Goal: Complete application form

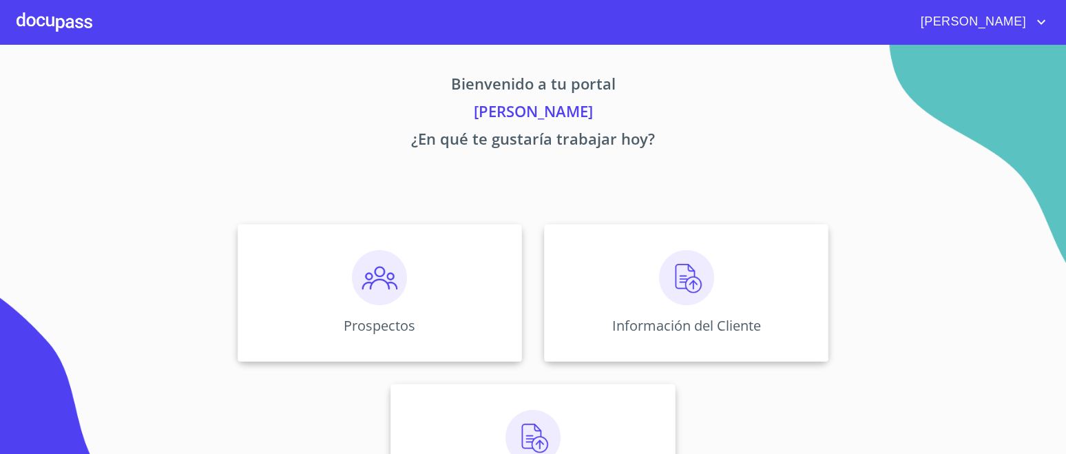
click at [689, 293] on img at bounding box center [686, 277] width 55 height 55
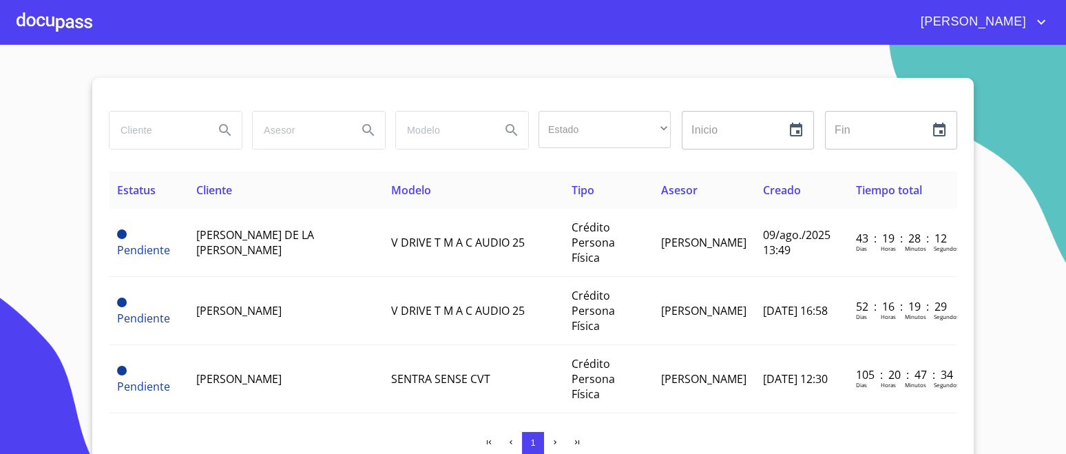
click at [37, 25] on div at bounding box center [55, 22] width 76 height 44
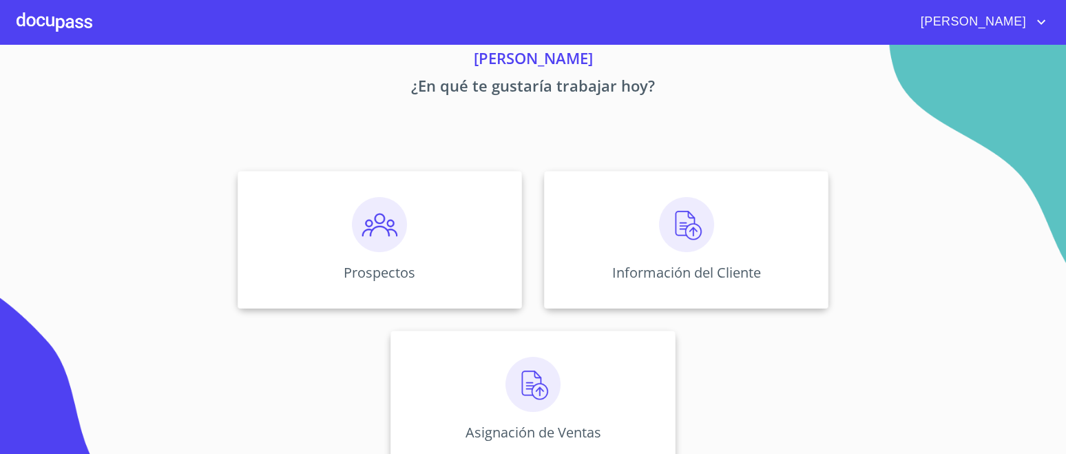
scroll to position [78, 0]
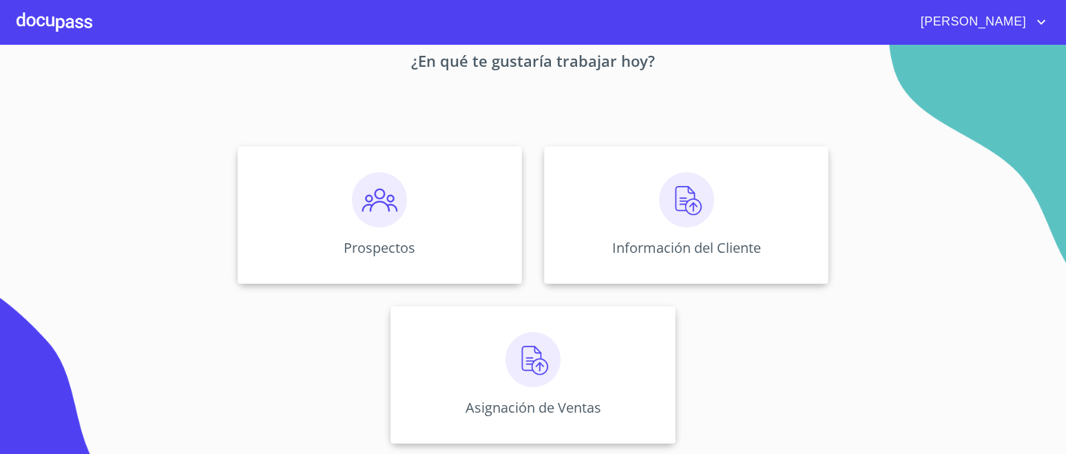
click at [369, 222] on img at bounding box center [379, 199] width 55 height 55
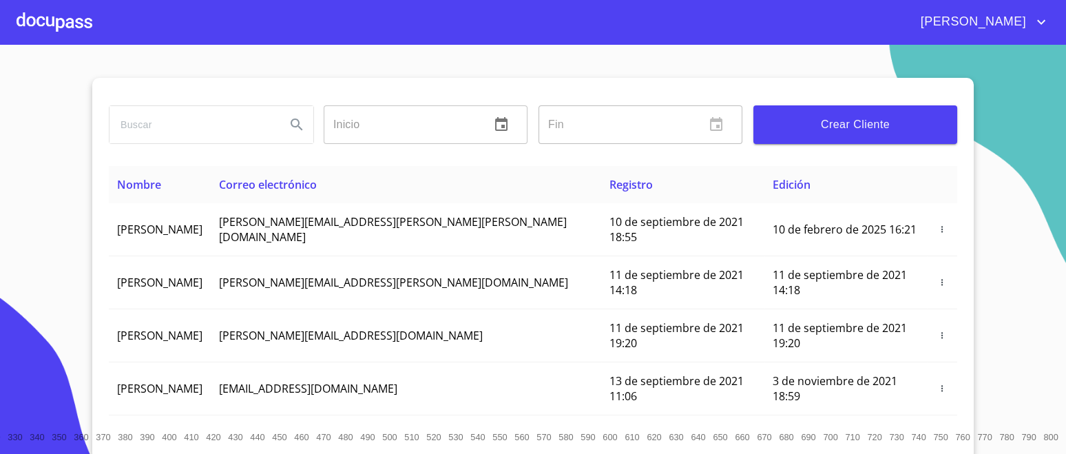
click at [846, 122] on span "Crear Cliente" at bounding box center [855, 124] width 182 height 19
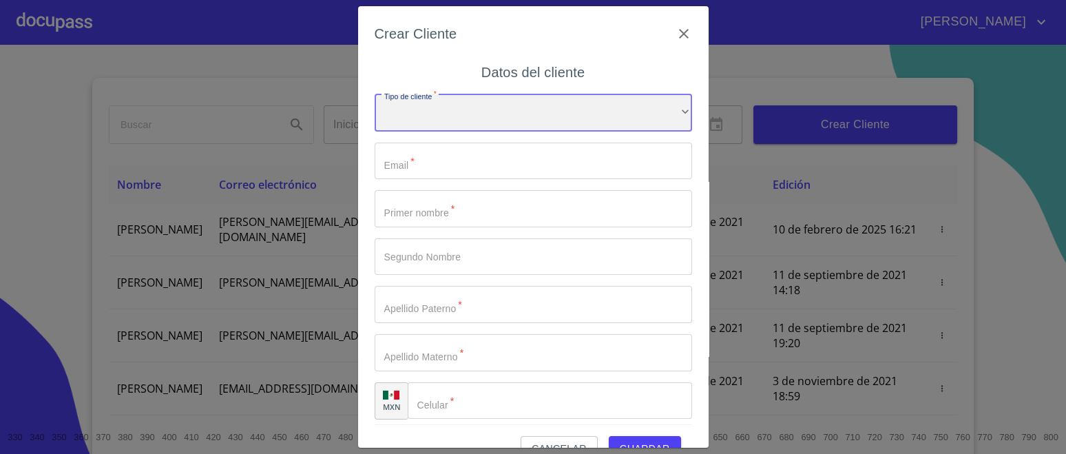
click at [476, 114] on div "​" at bounding box center [533, 112] width 317 height 37
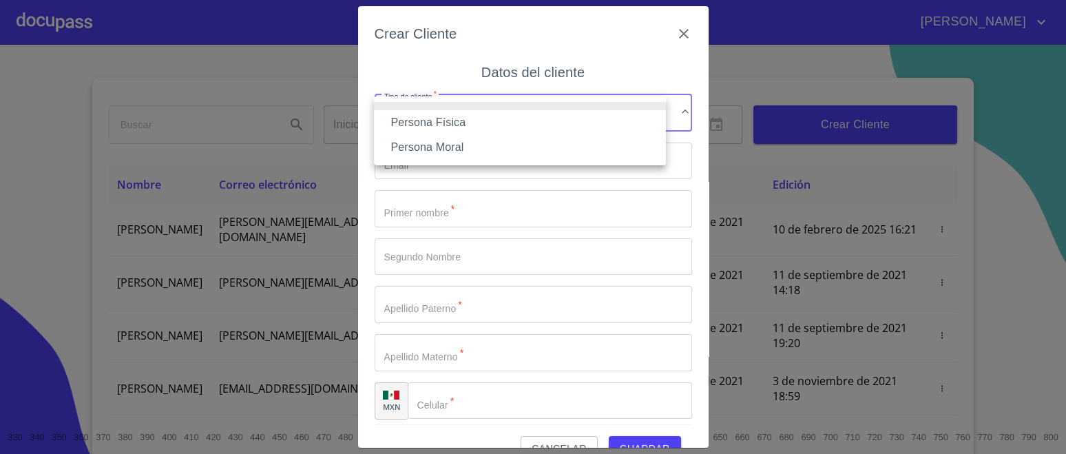
click at [470, 123] on li "Persona Física" at bounding box center [520, 122] width 292 height 25
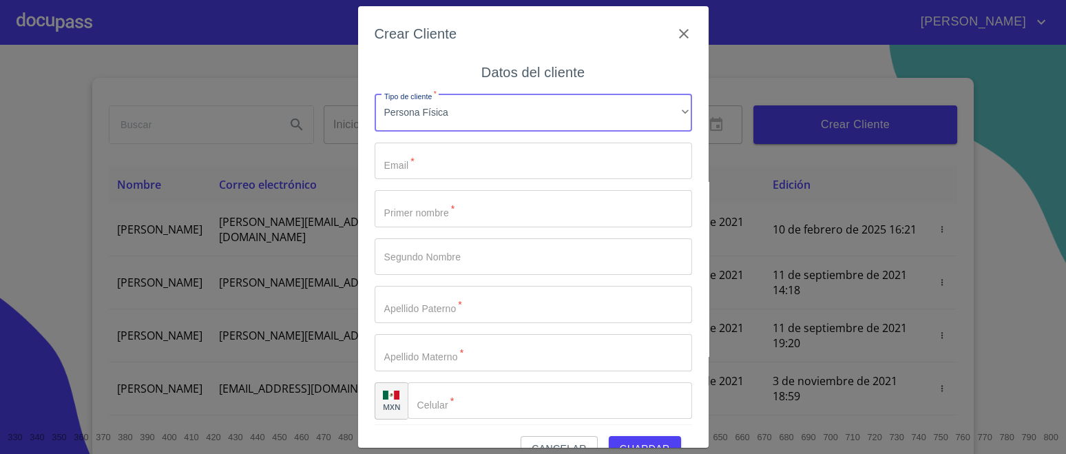
click at [475, 163] on input "Tipo de cliente   *" at bounding box center [533, 161] width 317 height 37
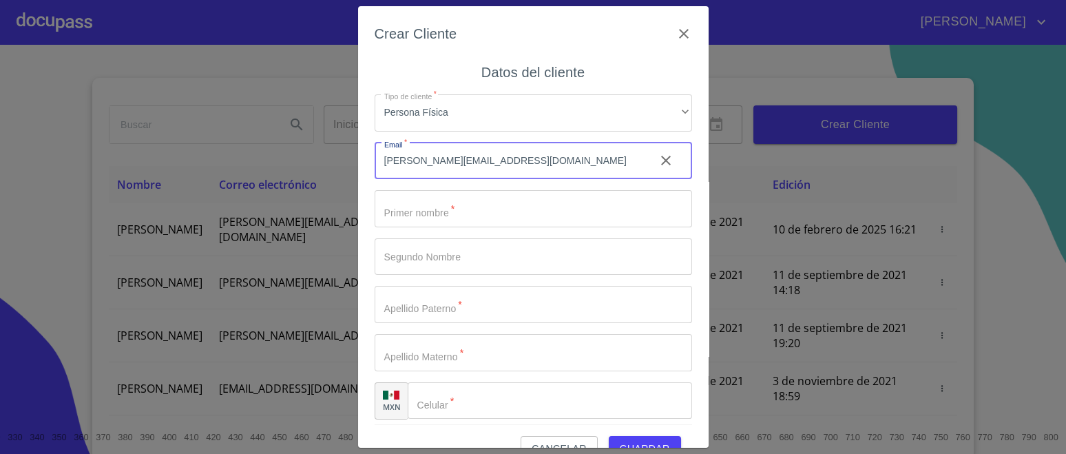
type input "[PERSON_NAME][EMAIL_ADDRESS][DOMAIN_NAME]"
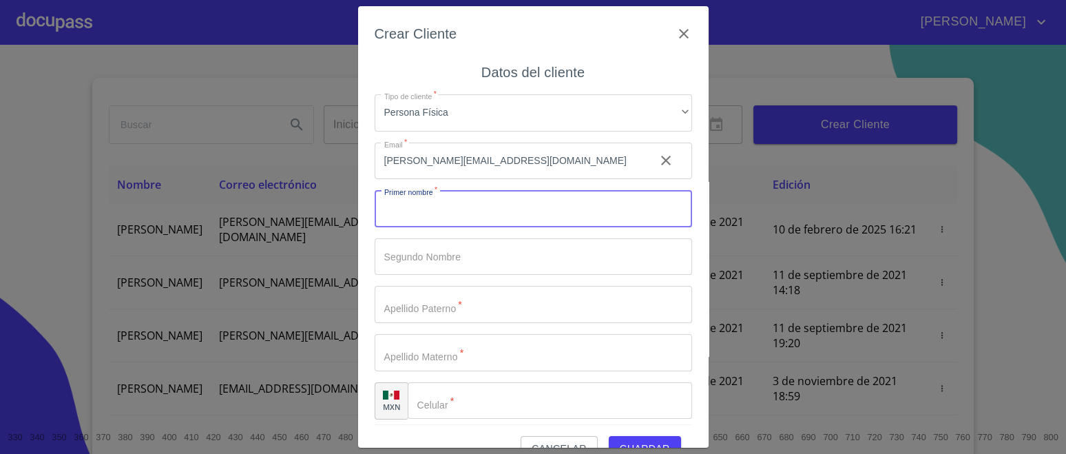
click at [450, 217] on input "Tipo de cliente   *" at bounding box center [533, 208] width 317 height 37
type input "FRANCISCO"
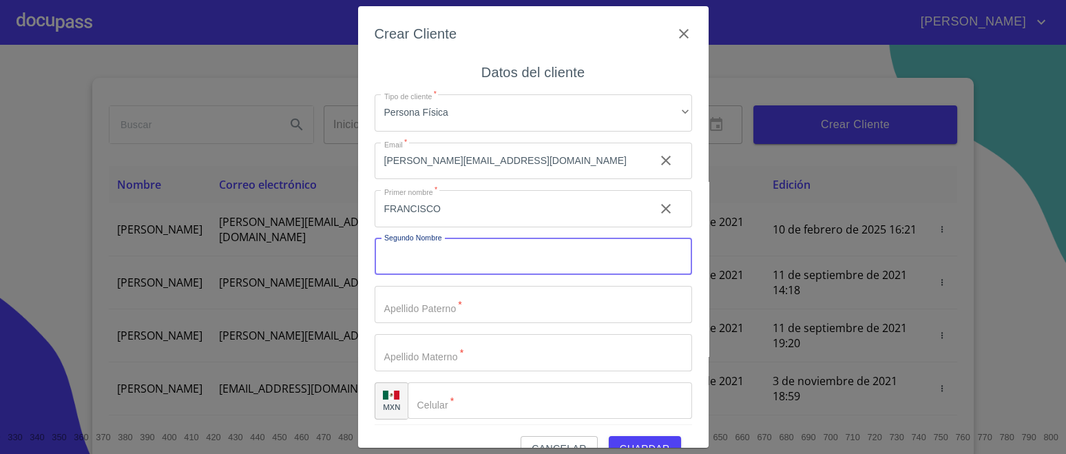
type input "D"
type input "[PERSON_NAME]"
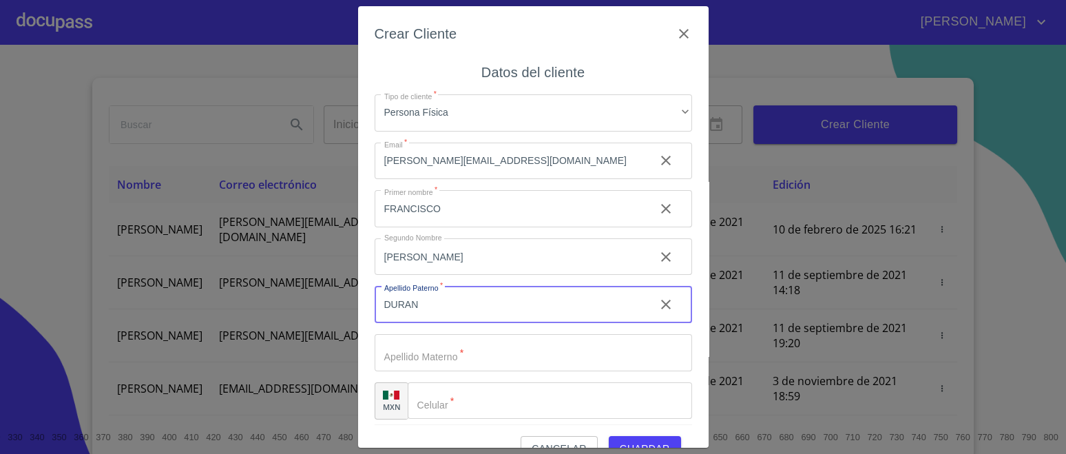
type input "DURAN"
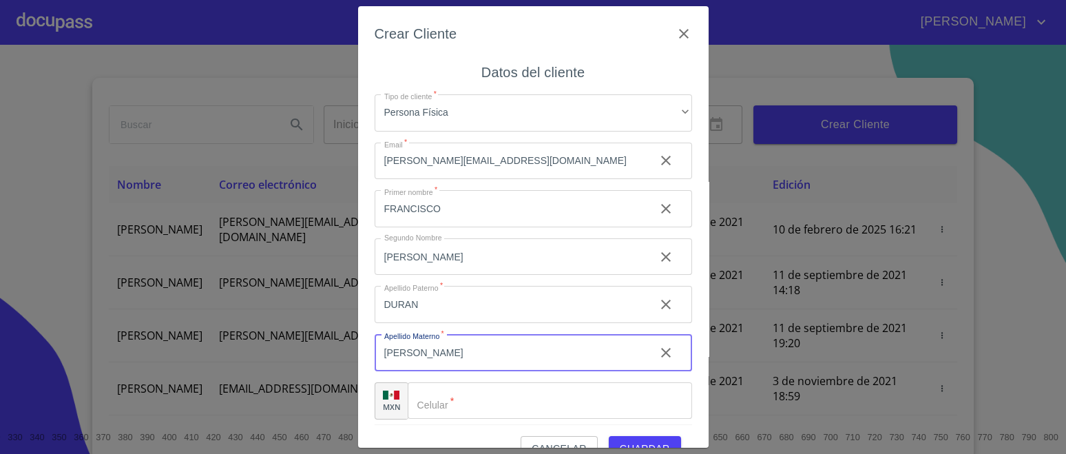
type input "[PERSON_NAME]"
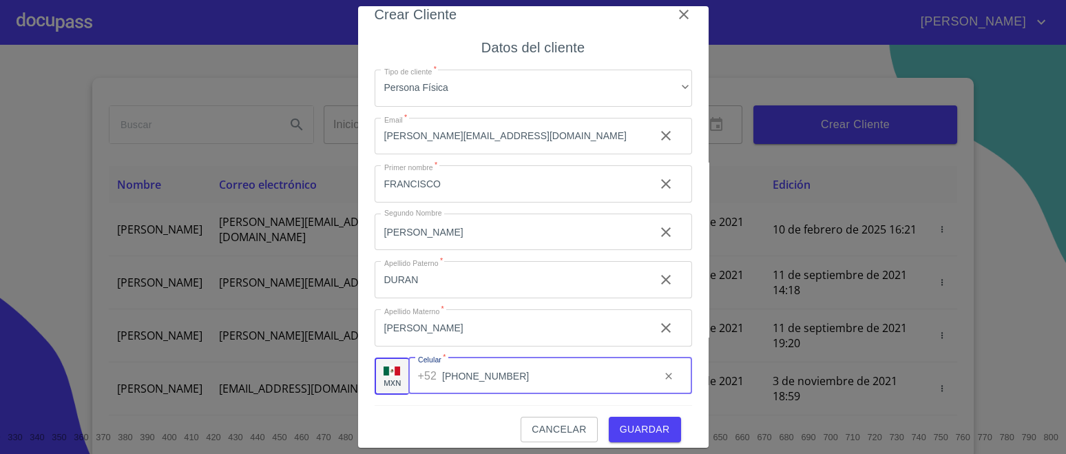
scroll to position [30, 0]
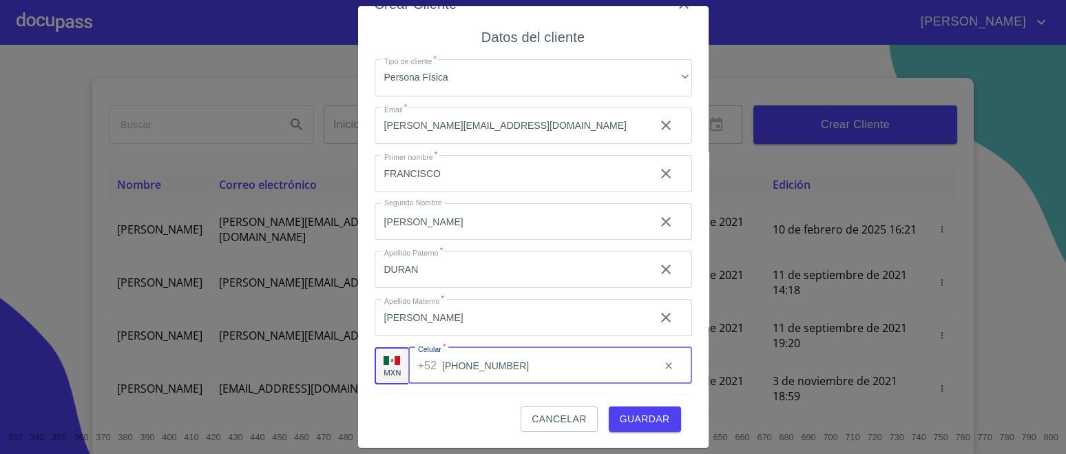
type input "[PHONE_NUMBER]"
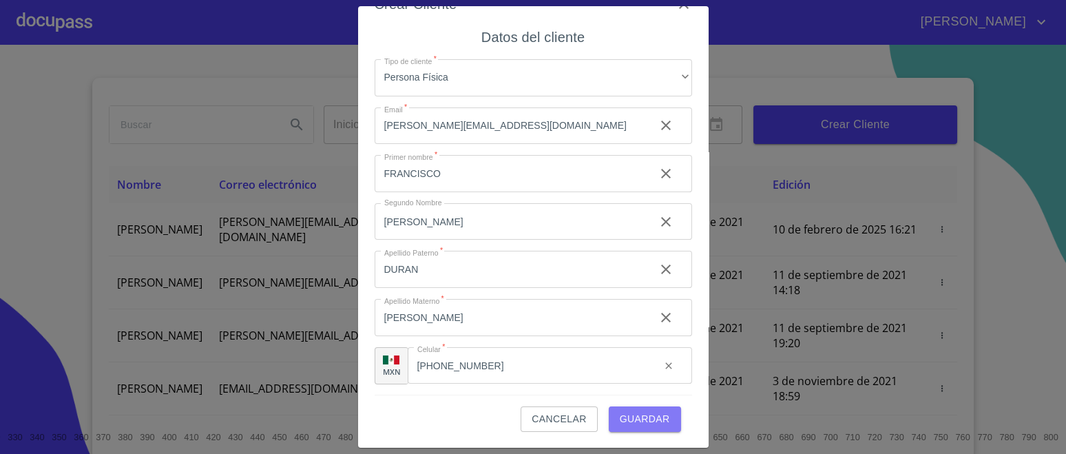
click at [620, 417] on span "Guardar" at bounding box center [645, 418] width 50 height 17
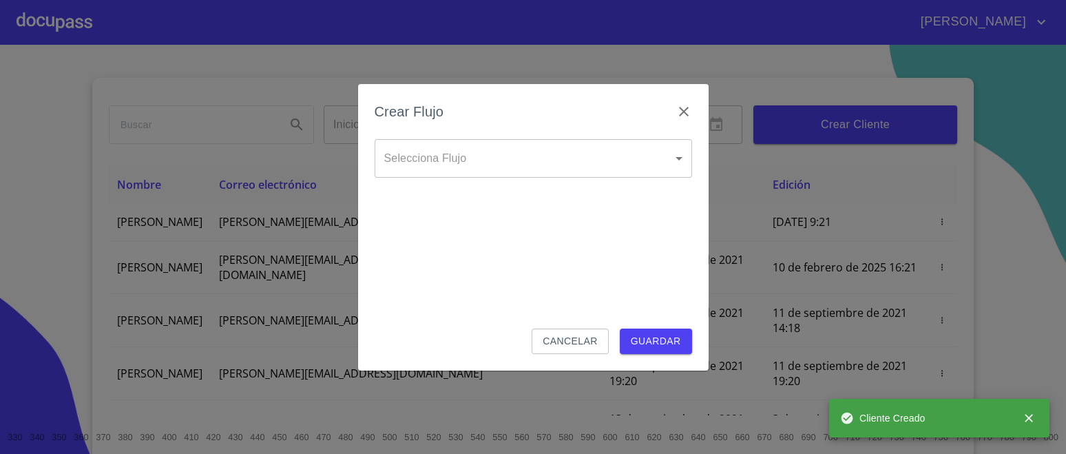
click at [479, 162] on body "[PERSON_NAME] ​ Fin ​ Crear Cliente Nombre Correo electrónico Registro Edición …" at bounding box center [533, 227] width 1066 height 454
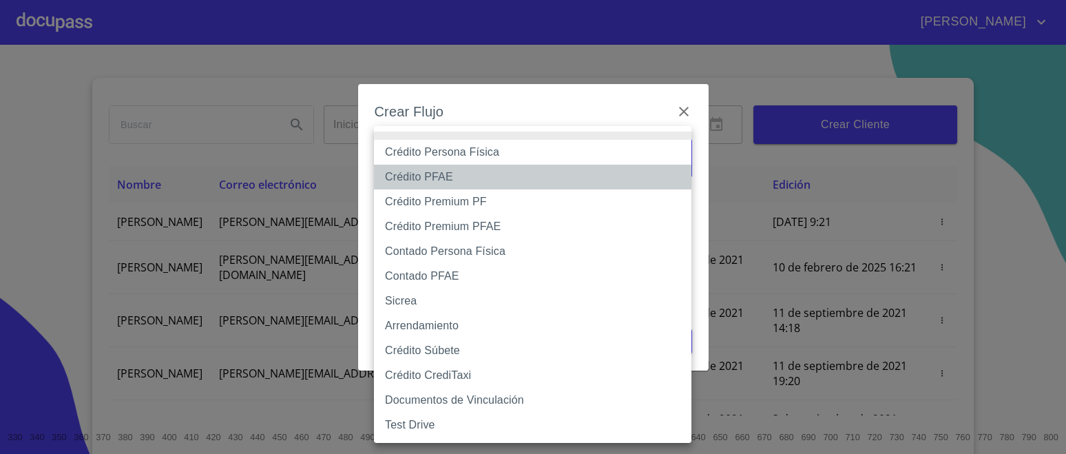
click at [446, 180] on li "Crédito PFAE" at bounding box center [532, 177] width 317 height 25
type input "60bfa0150d9865ccc24afd7c"
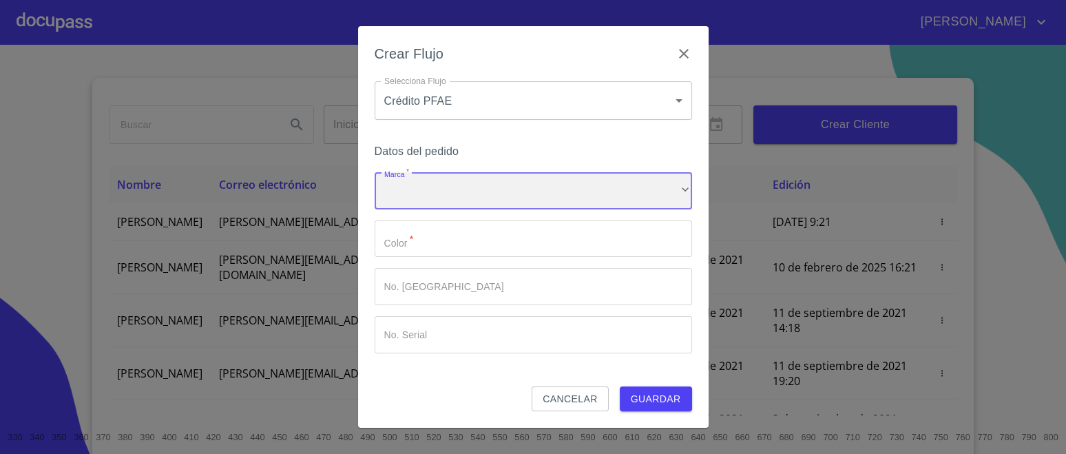
click at [408, 195] on div "​" at bounding box center [533, 190] width 317 height 37
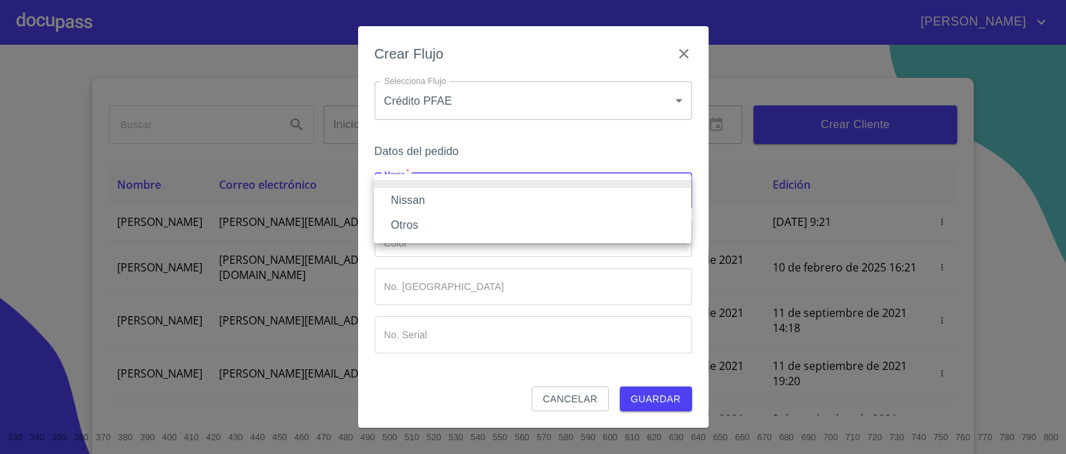
click at [421, 197] on li "Nissan" at bounding box center [532, 200] width 317 height 25
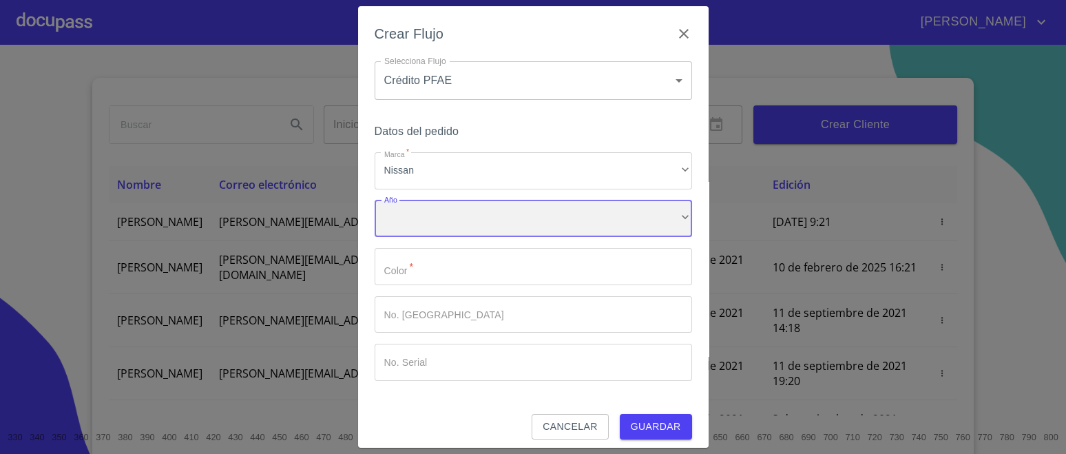
click at [408, 220] on div "​" at bounding box center [533, 218] width 317 height 37
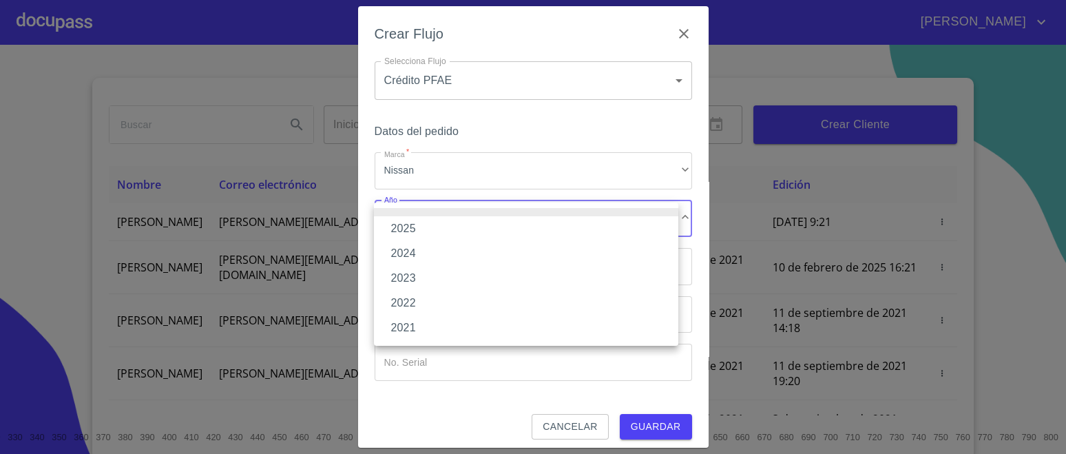
click at [419, 231] on li "2025" at bounding box center [526, 228] width 304 height 25
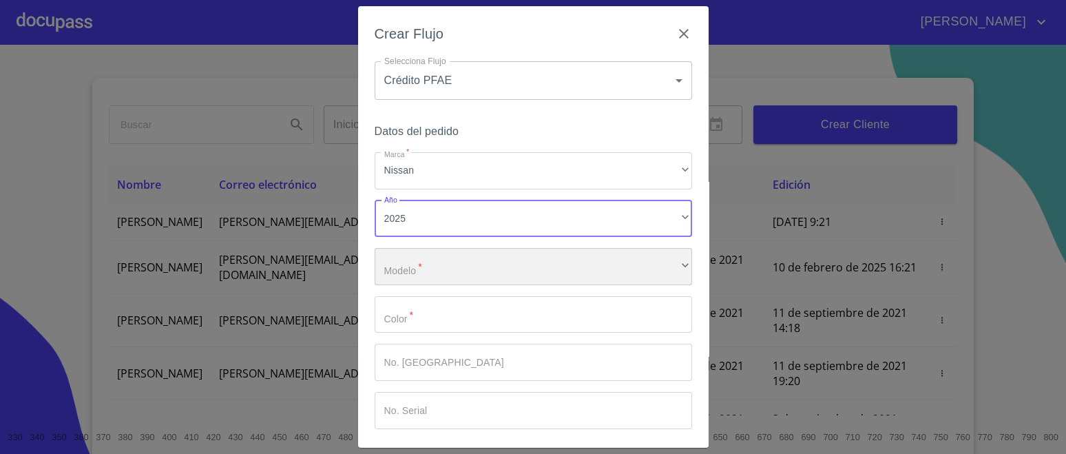
click at [417, 267] on div "​" at bounding box center [533, 266] width 317 height 37
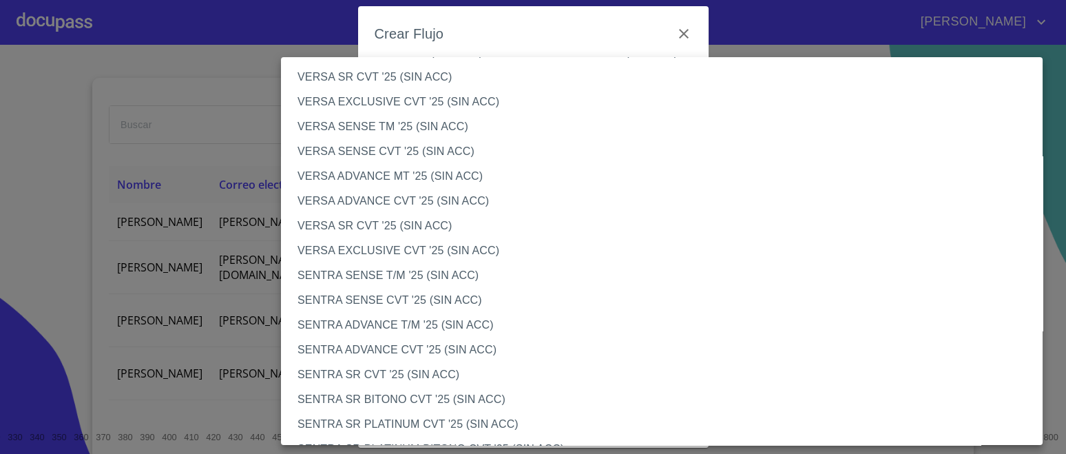
scroll to position [687, 0]
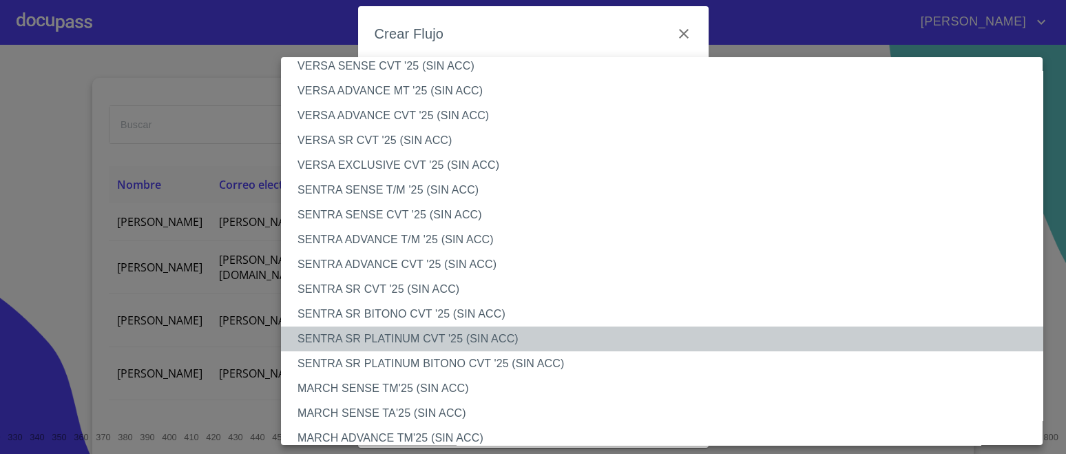
click at [419, 333] on li "SENTRA SR PLATINUM CVT '25 (SIN ACC)" at bounding box center [668, 338] width 775 height 25
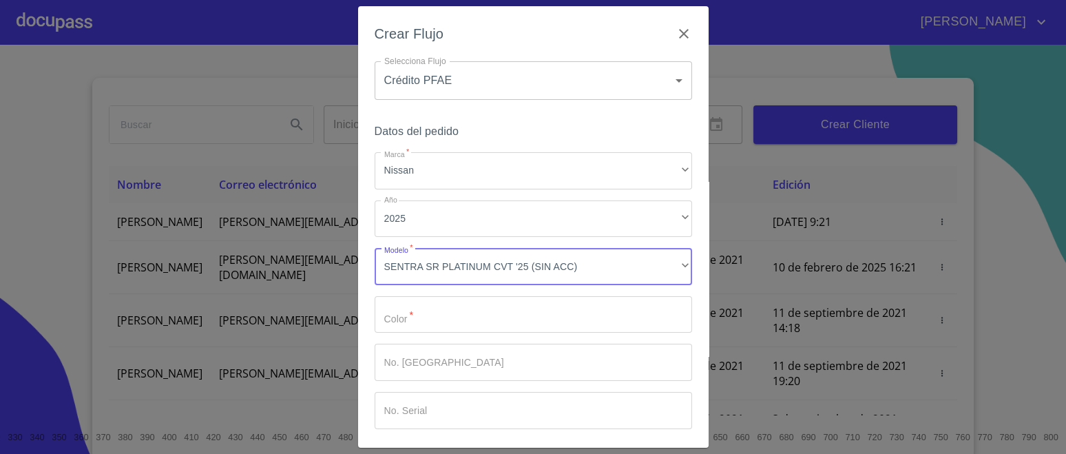
click at [439, 321] on input "Marca   *" at bounding box center [533, 314] width 317 height 37
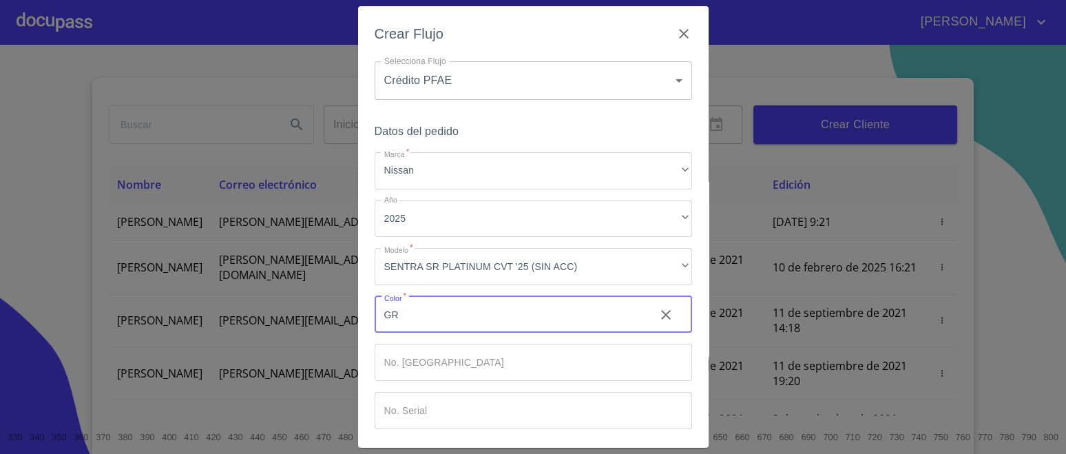
type input "G"
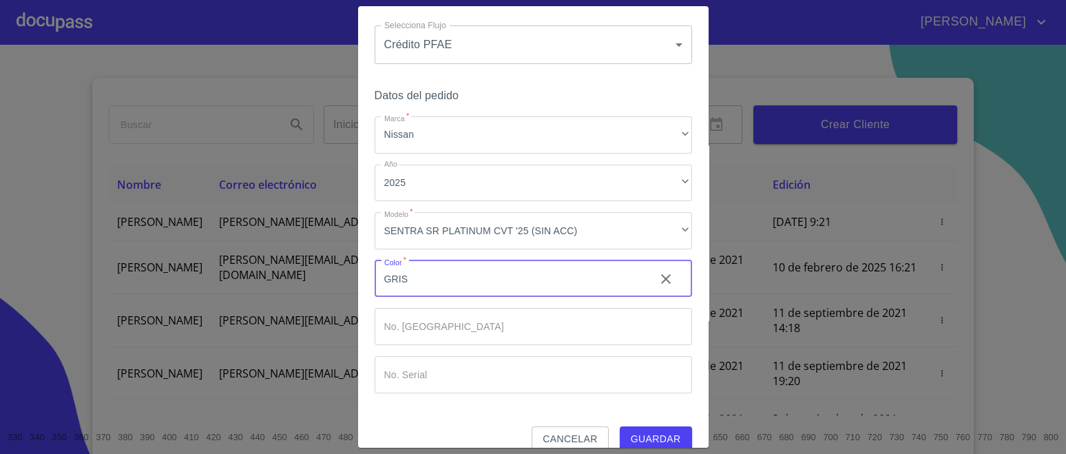
scroll to position [56, 0]
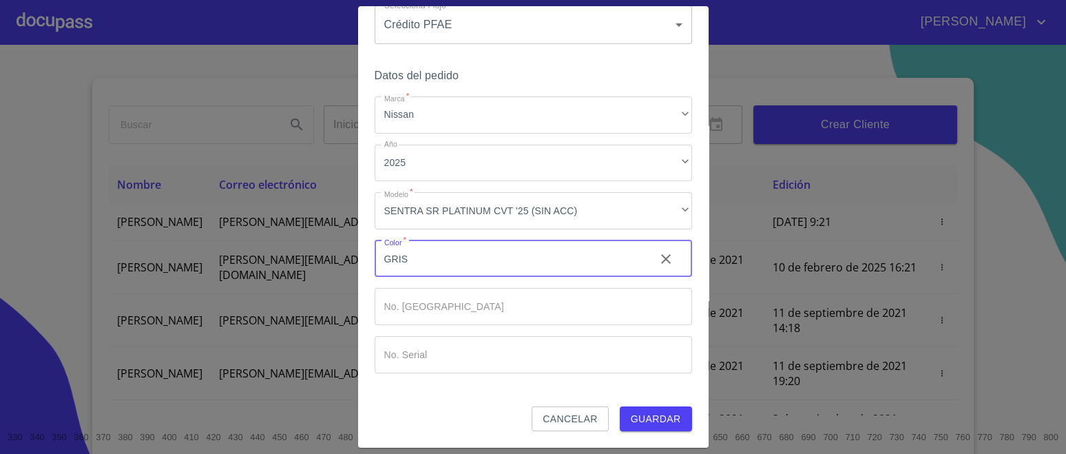
type input "GRIS"
click at [464, 399] on div "Datos del pedido Marca   * Nissan ​ Año 2025 ​ Modelo   * SENTRA SR PLATINUM CV…" at bounding box center [533, 236] width 317 height 340
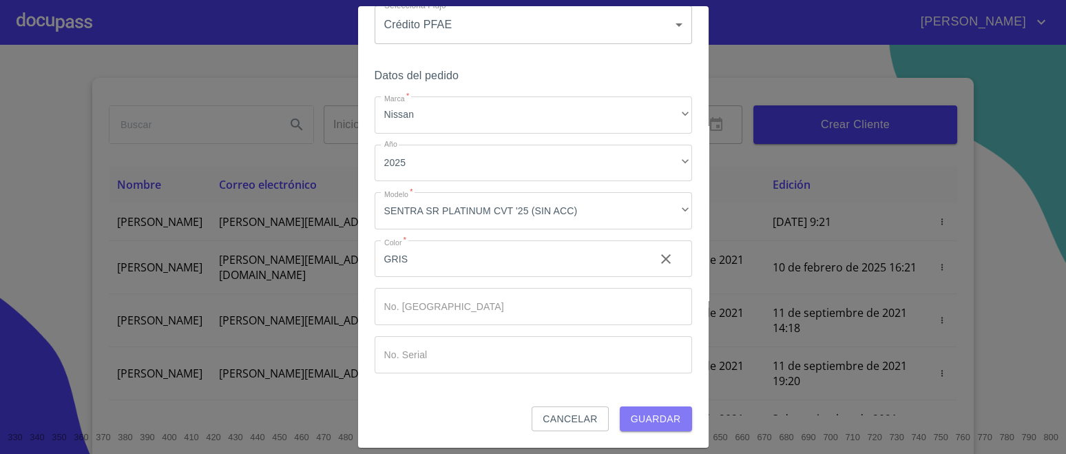
click at [671, 422] on button "Guardar" at bounding box center [656, 418] width 72 height 25
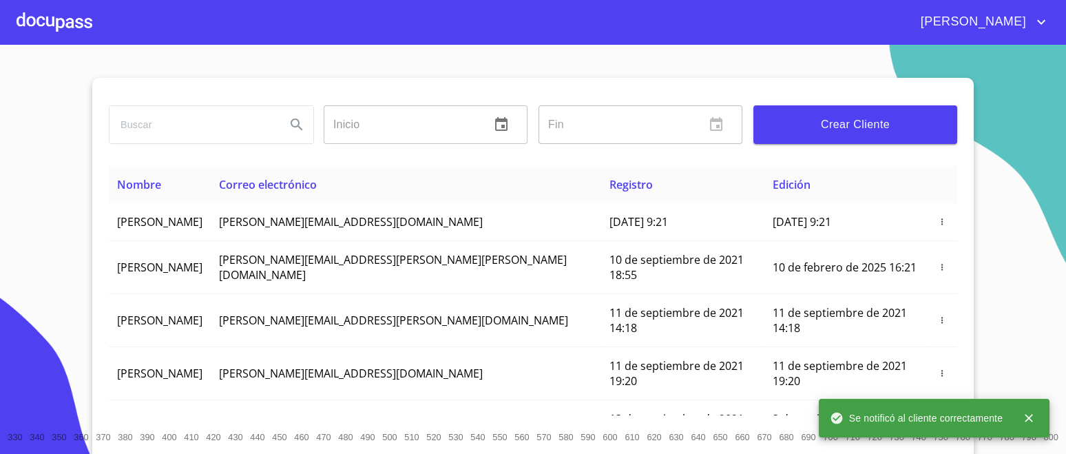
click at [84, 20] on div at bounding box center [55, 22] width 76 height 44
